Goal: Task Accomplishment & Management: Use online tool/utility

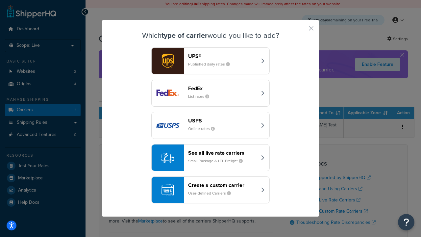
click at [210, 190] on div "Create a custom carrier User-defined Carriers" at bounding box center [222, 190] width 69 height 16
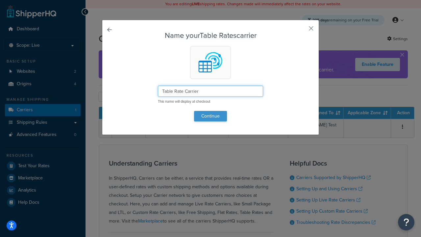
type input "Table Rate Carrier"
click at [210, 116] on button "Continue" at bounding box center [210, 116] width 33 height 11
